Goal: Information Seeking & Learning: Learn about a topic

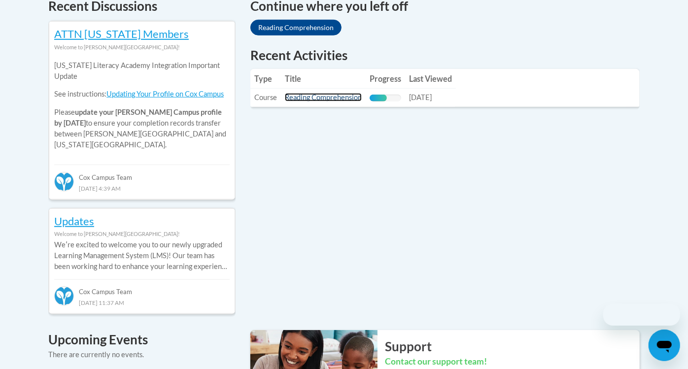
click at [325, 101] on link "Reading Comprehension" at bounding box center [323, 97] width 77 height 8
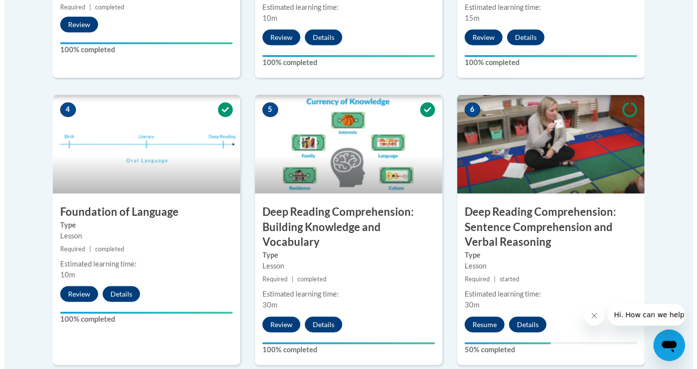
scroll to position [548, 0]
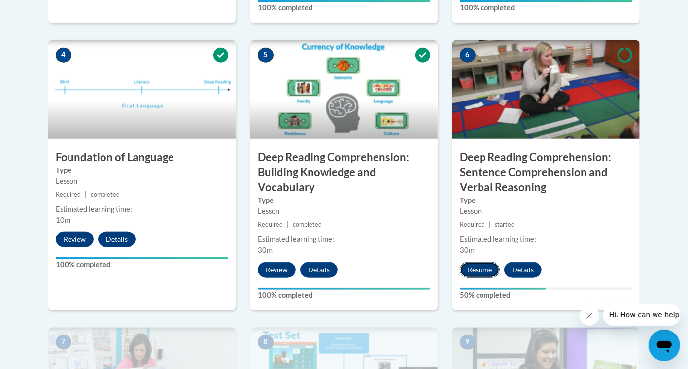
click at [479, 266] on button "Resume" at bounding box center [480, 270] width 40 height 16
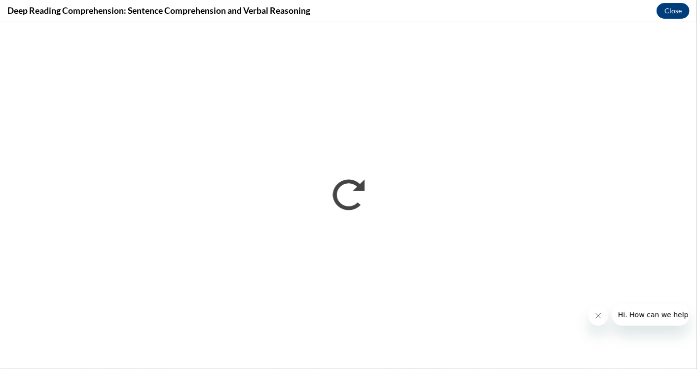
scroll to position [0, 0]
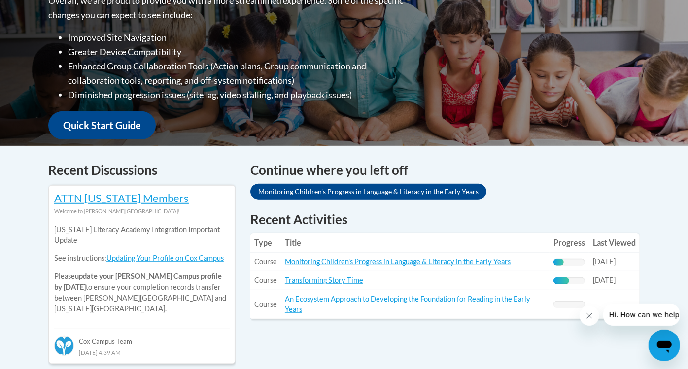
scroll to position [438, 0]
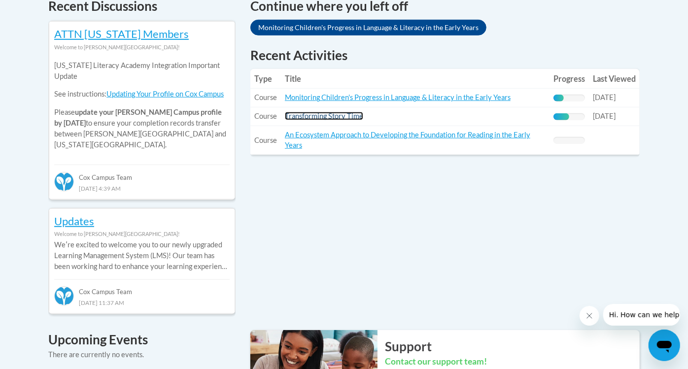
click at [347, 114] on link "Transforming Story Time" at bounding box center [324, 116] width 78 height 8
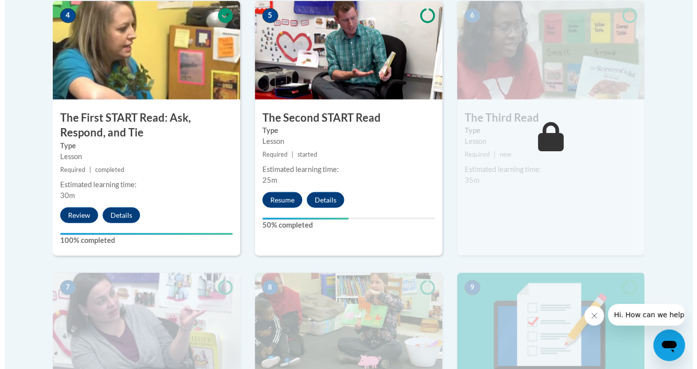
scroll to position [657, 0]
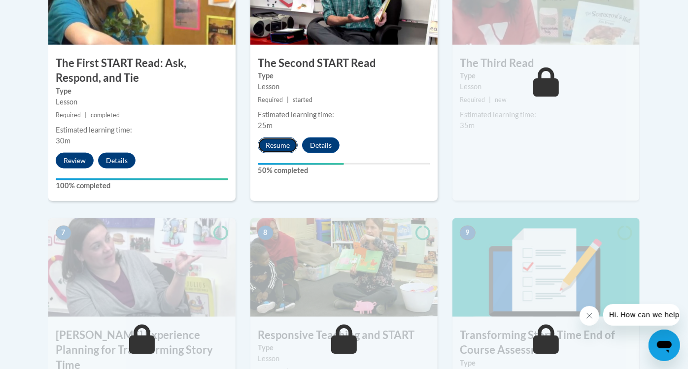
click at [275, 145] on button "Resume" at bounding box center [278, 146] width 40 height 16
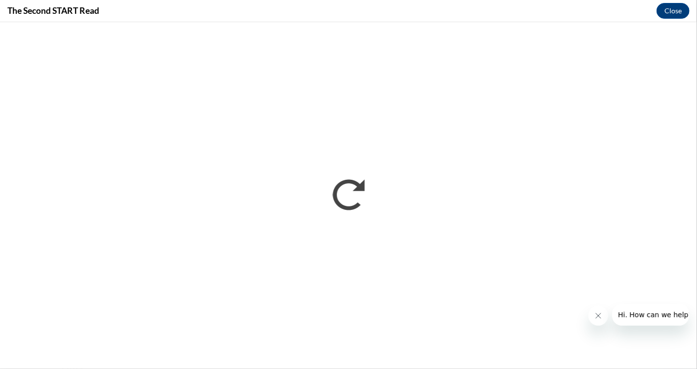
scroll to position [0, 0]
click at [600, 319] on icon "Close message from company" at bounding box center [598, 316] width 8 height 8
